Goal: Information Seeking & Learning: Check status

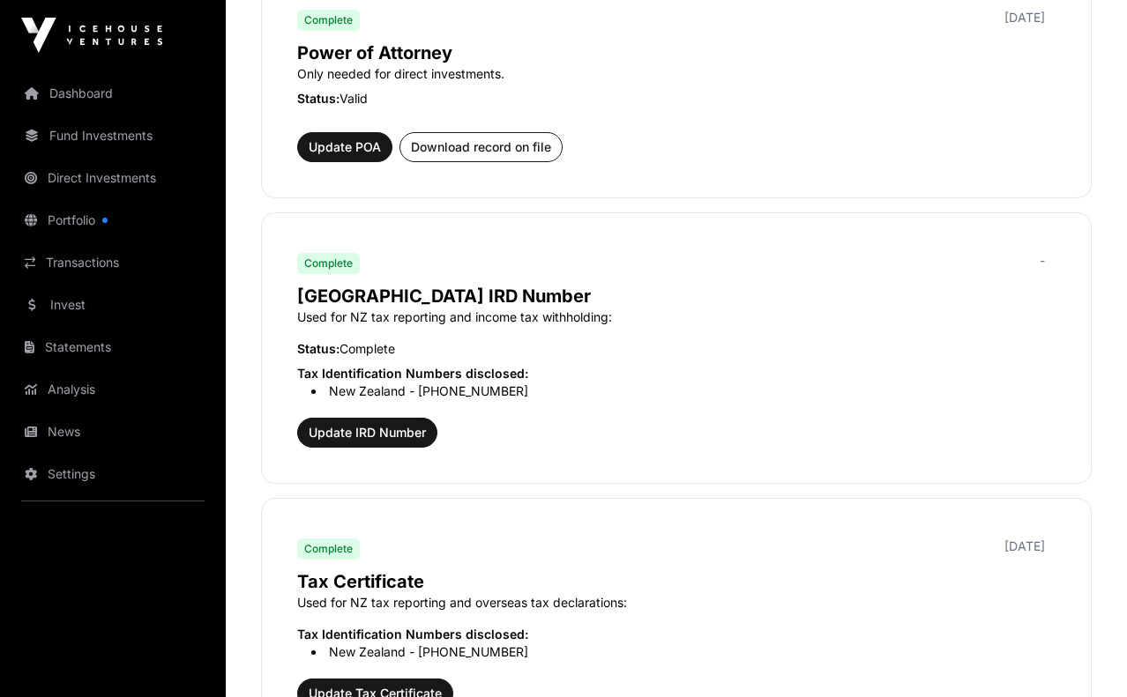
scroll to position [1327, 0]
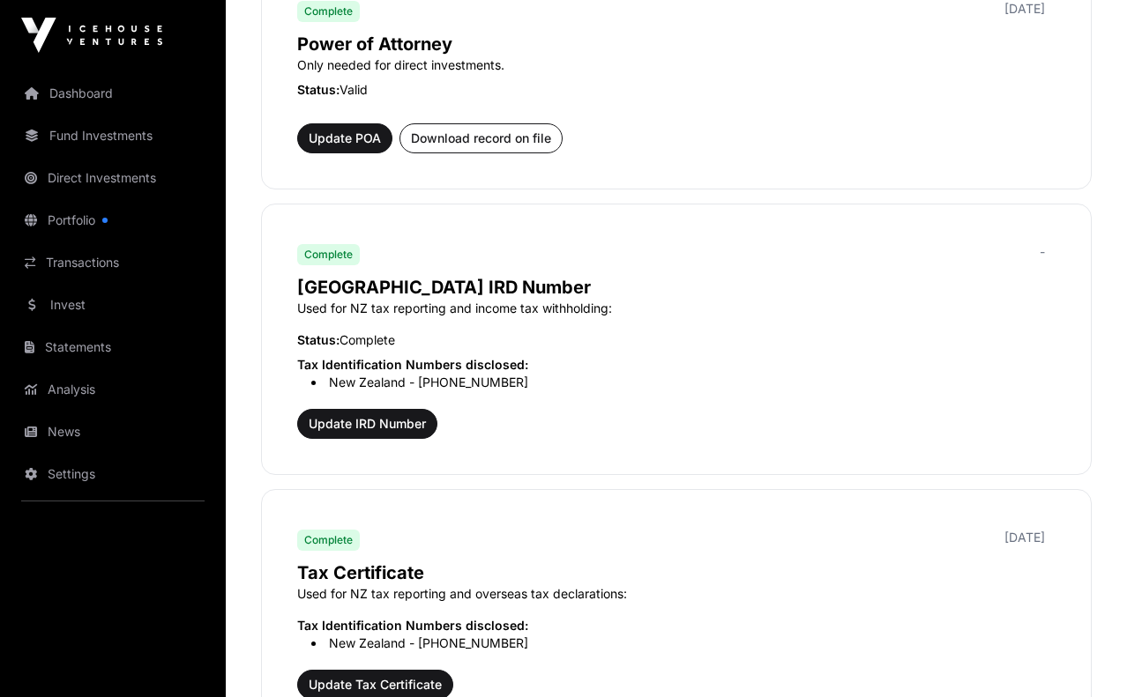
click at [707, 6] on div "Complete [DATE]" at bounding box center [676, 10] width 758 height 28
drag, startPoint x: 695, startPoint y: 134, endPoint x: 696, endPoint y: 150, distance: 16.0
click at [695, 142] on div "Power of Attorney Only needed for direct investments. Status: Valid Update POA …" at bounding box center [676, 89] width 758 height 129
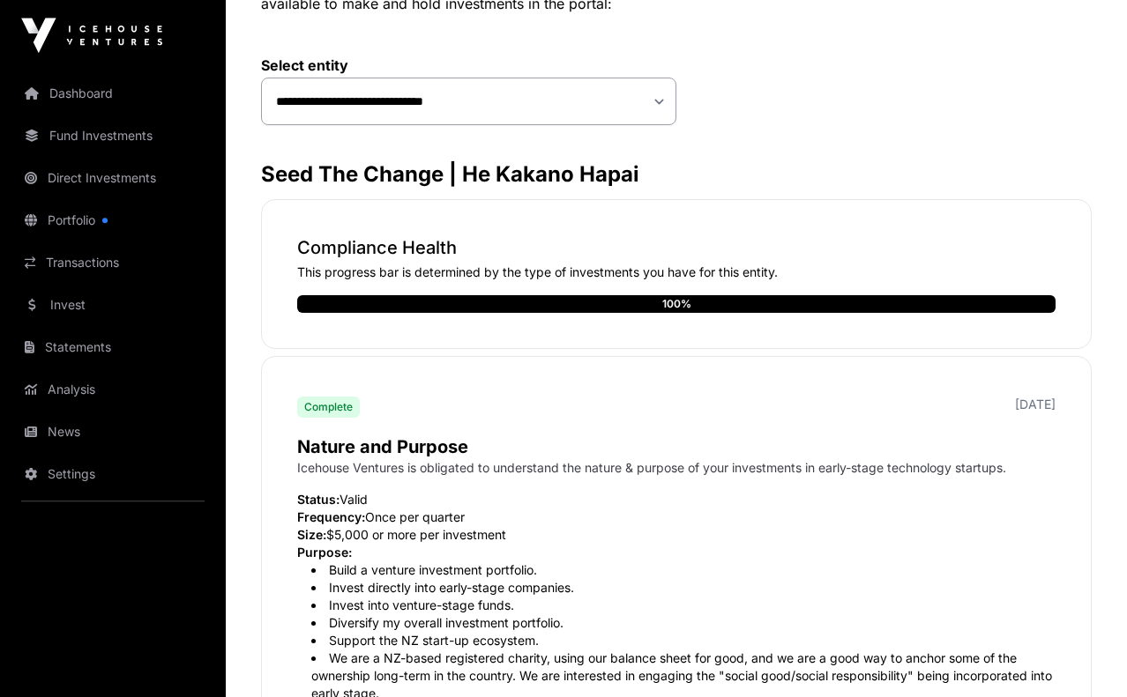
scroll to position [0, 0]
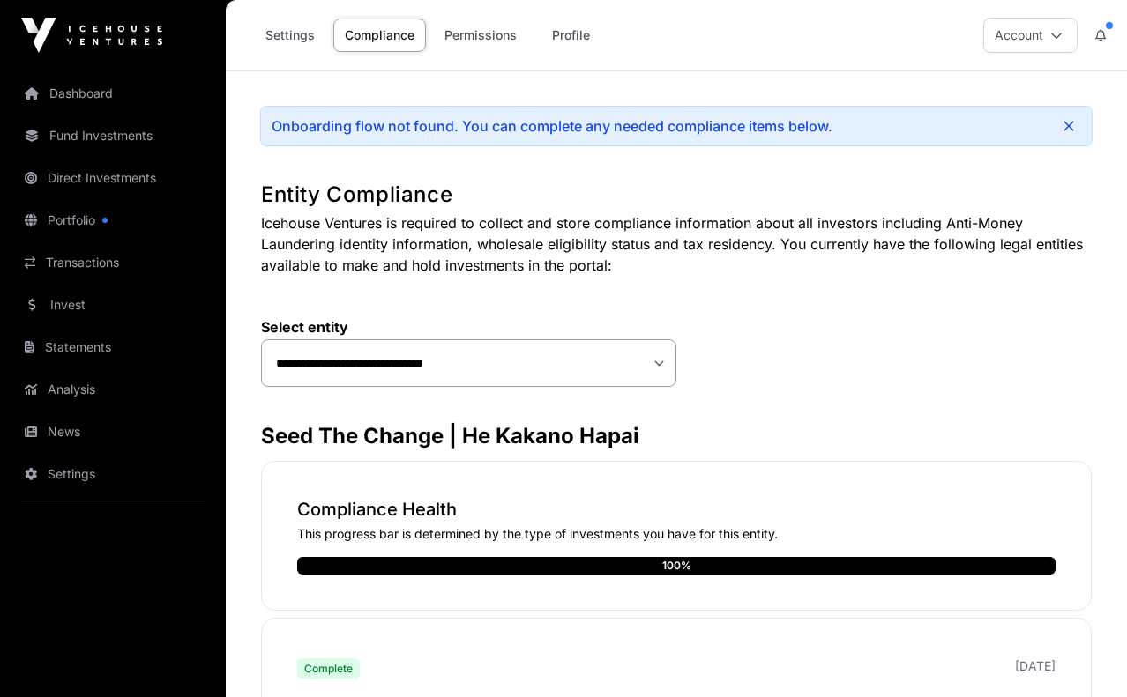
click at [586, 41] on link "Profile" at bounding box center [570, 35] width 71 height 33
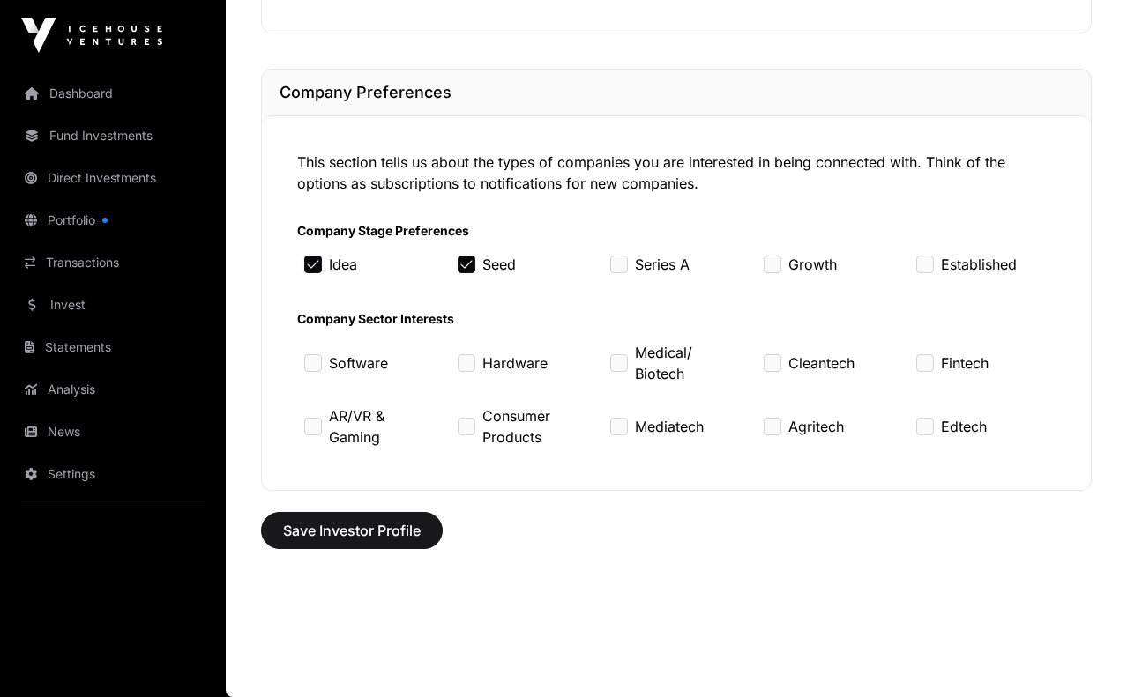
scroll to position [1632, 0]
click at [346, 529] on span "Save Investor Profile" at bounding box center [352, 530] width 138 height 21
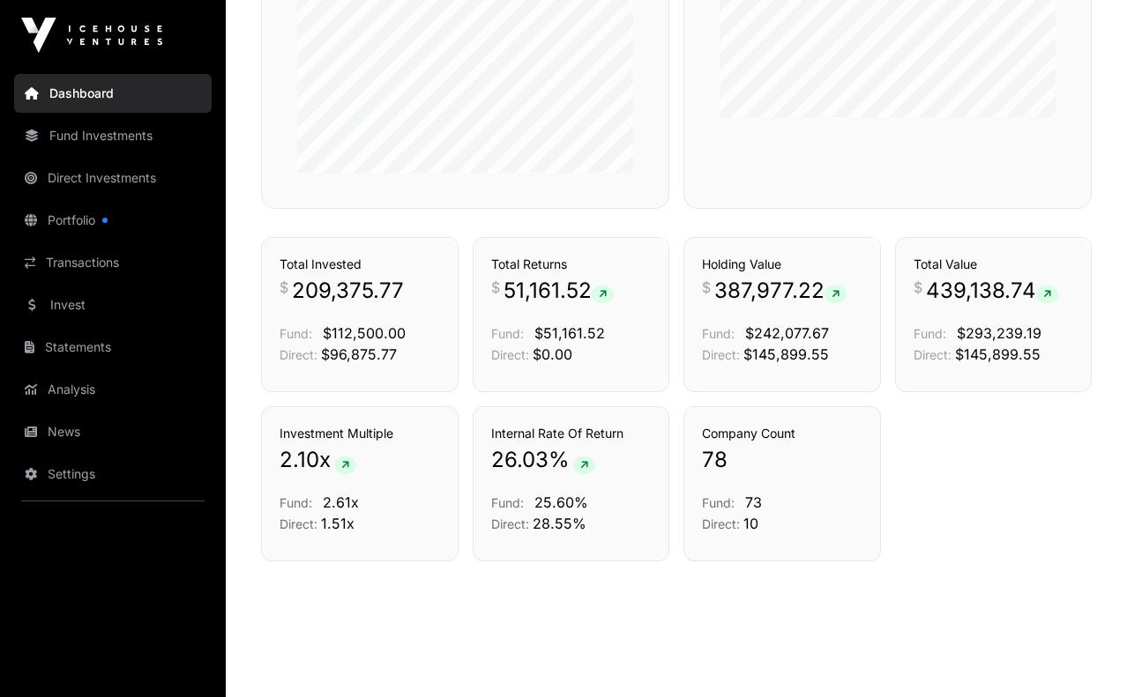
scroll to position [1239, 0]
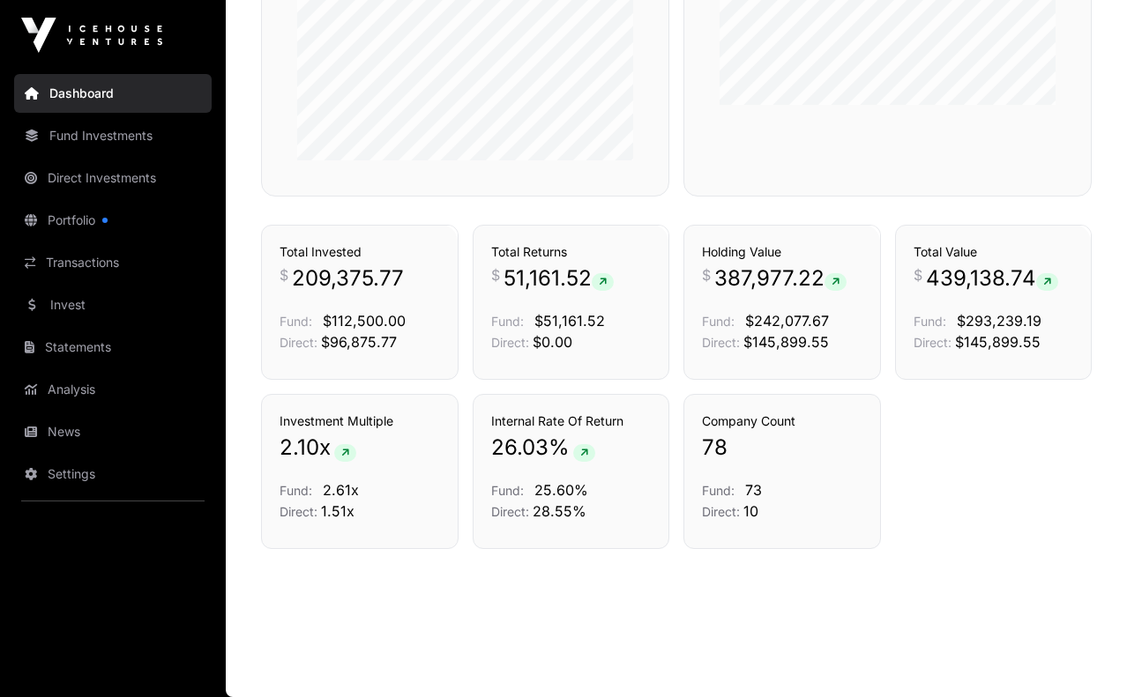
click at [986, 489] on div "Investment Multiple 2.10 x Fund: 2.61x Direct: 1.51x Internal Rate Of Return 26…" at bounding box center [676, 471] width 830 height 155
click at [110, 172] on link "Direct Investments" at bounding box center [112, 178] width 197 height 39
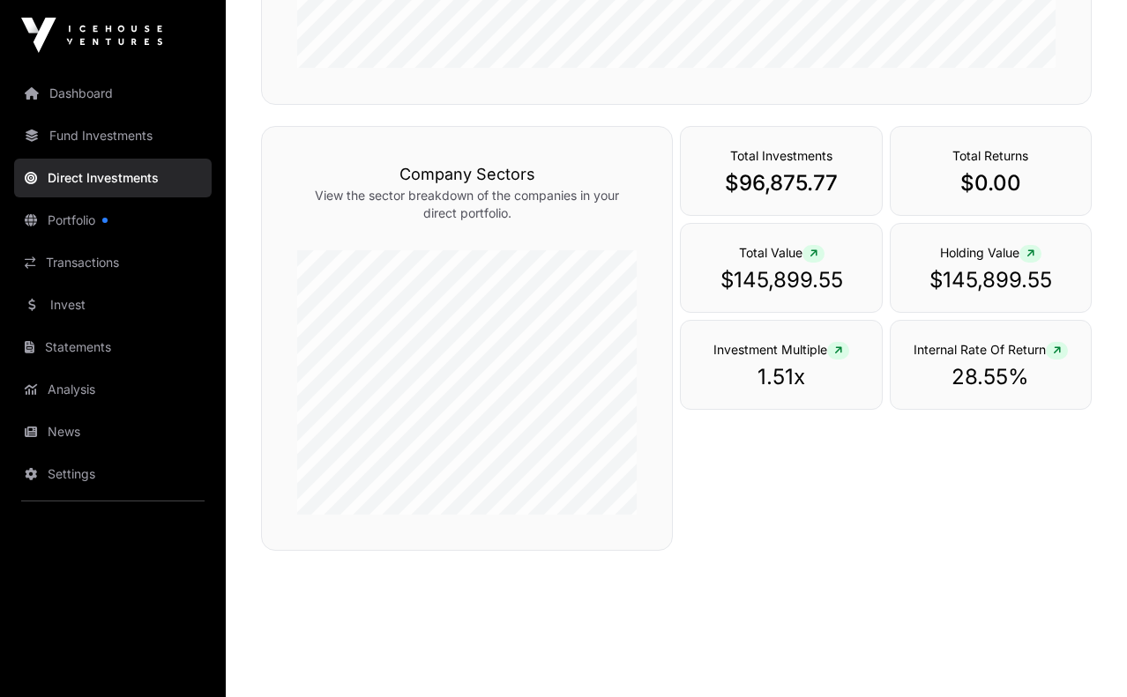
scroll to position [562, 0]
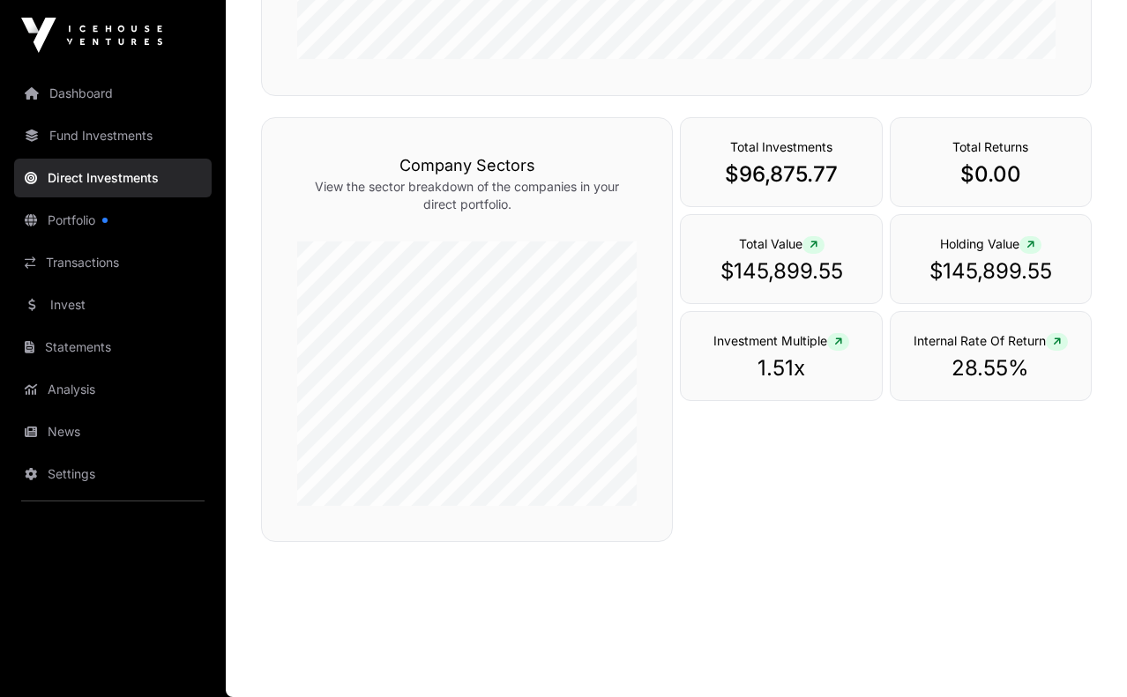
click at [64, 214] on link "Portfolio" at bounding box center [112, 220] width 197 height 39
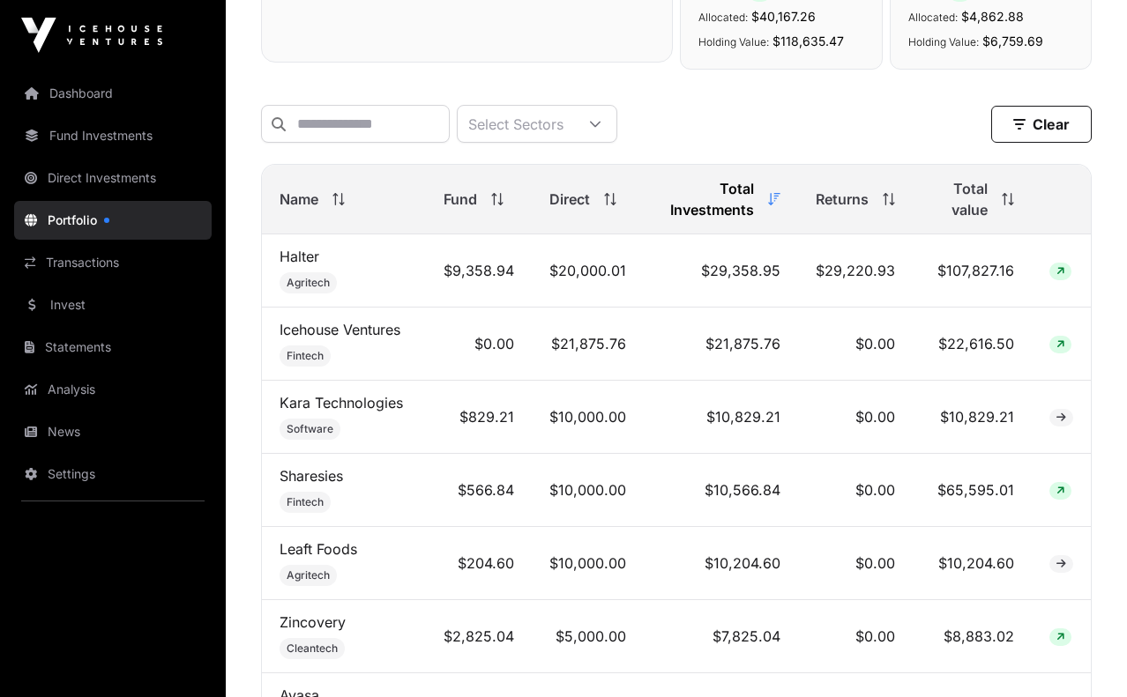
scroll to position [662, 0]
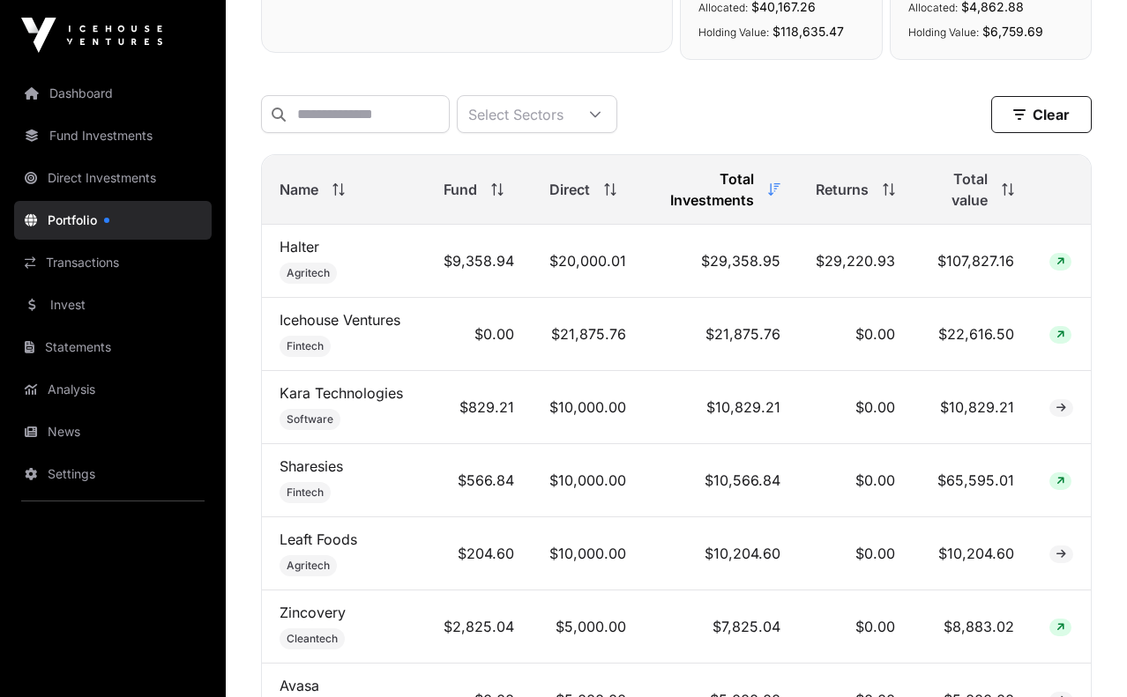
click at [336, 192] on icon at bounding box center [335, 189] width 1 height 12
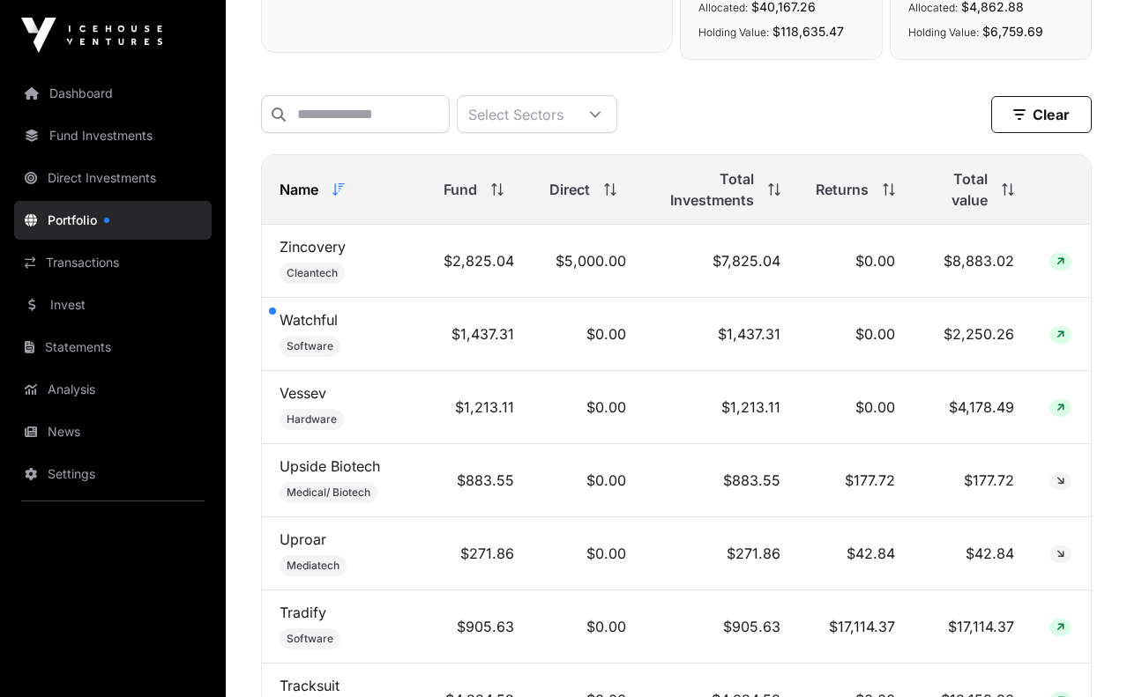
click at [337, 192] on icon at bounding box center [338, 189] width 12 height 12
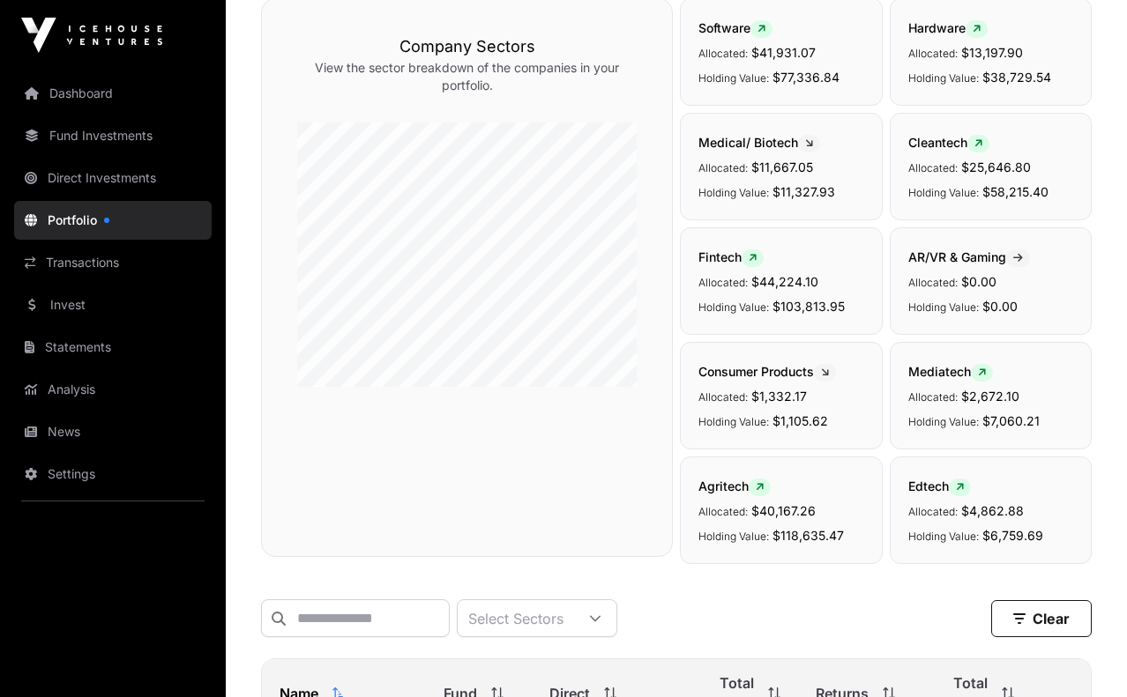
scroll to position [0, 0]
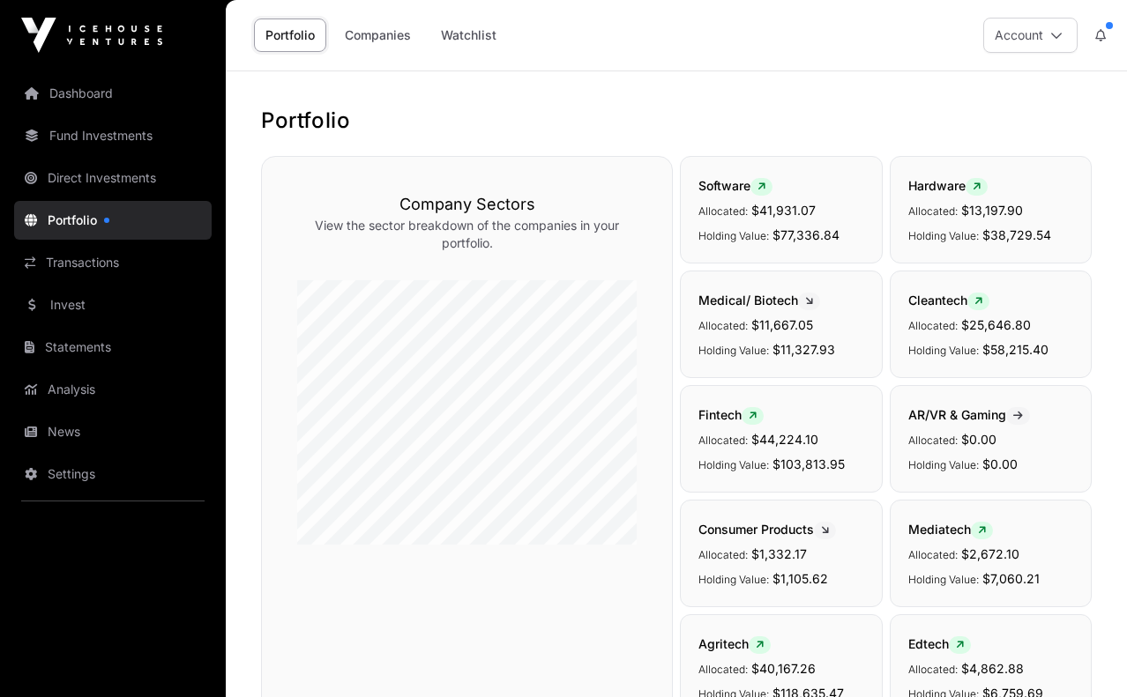
click at [81, 388] on link "Analysis" at bounding box center [112, 389] width 197 height 39
